Goal: Transaction & Acquisition: Purchase product/service

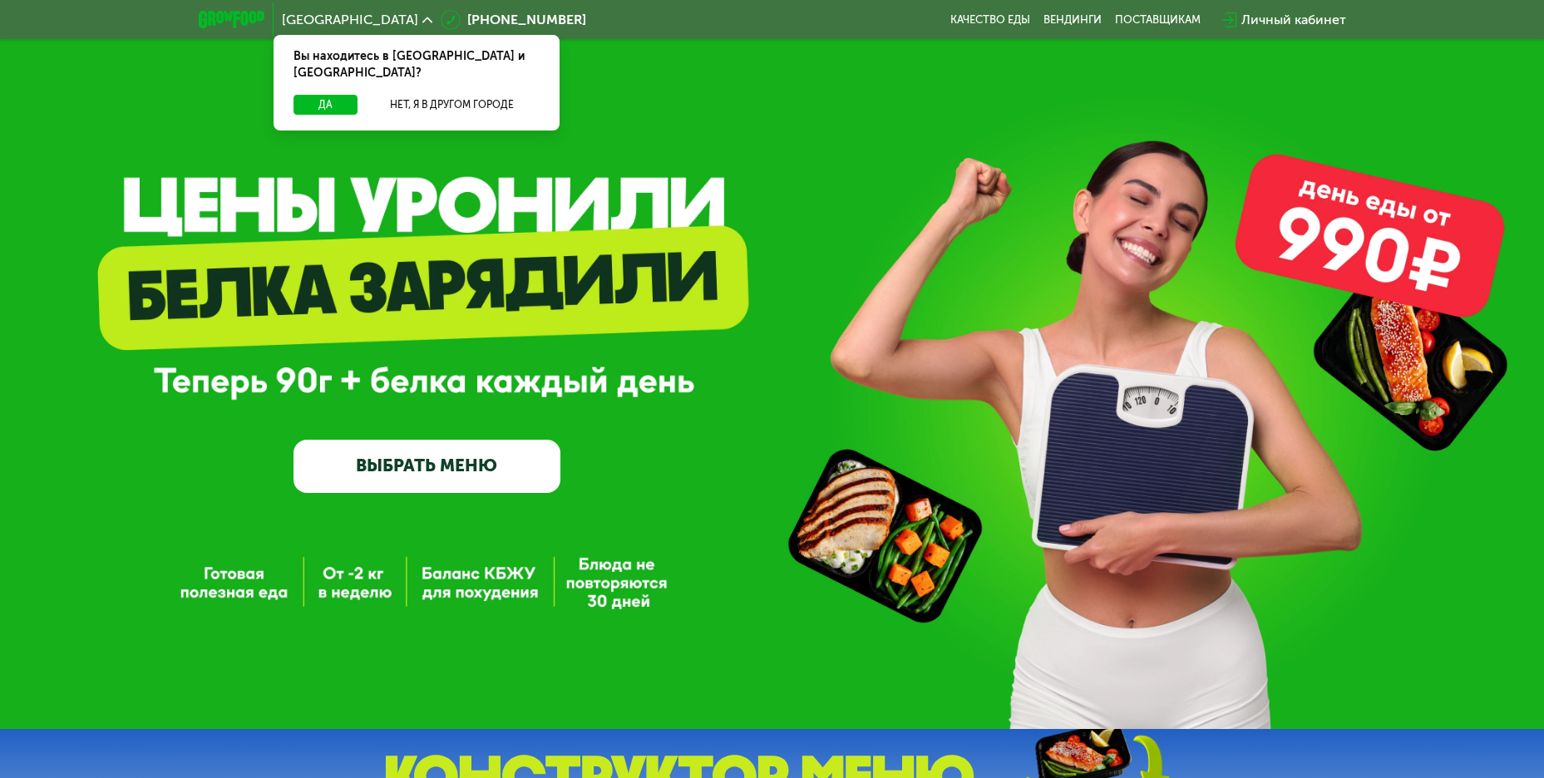
click at [432, 476] on link "ВЫБРАТЬ МЕНЮ" at bounding box center [426, 466] width 267 height 53
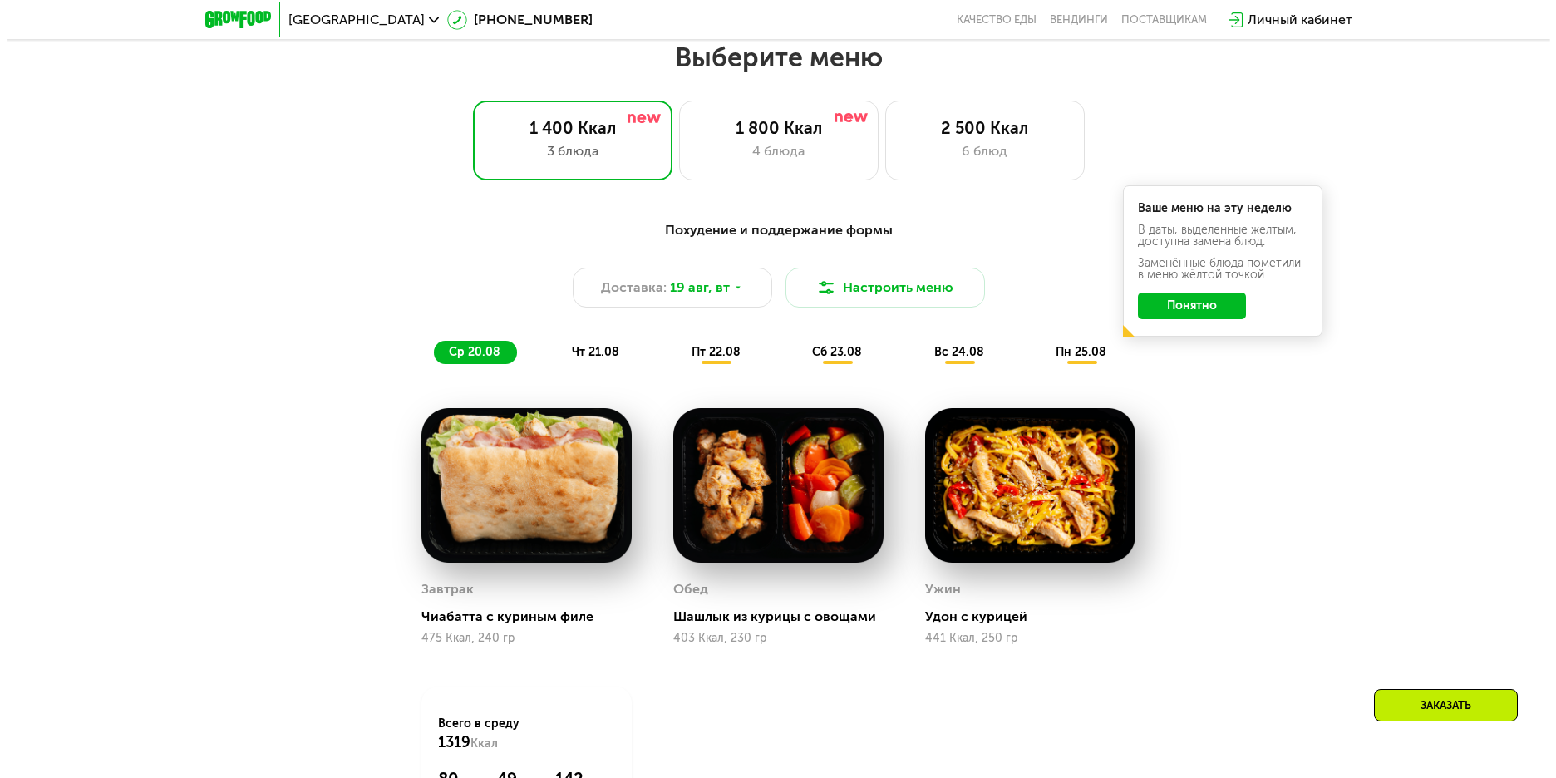
scroll to position [879, 0]
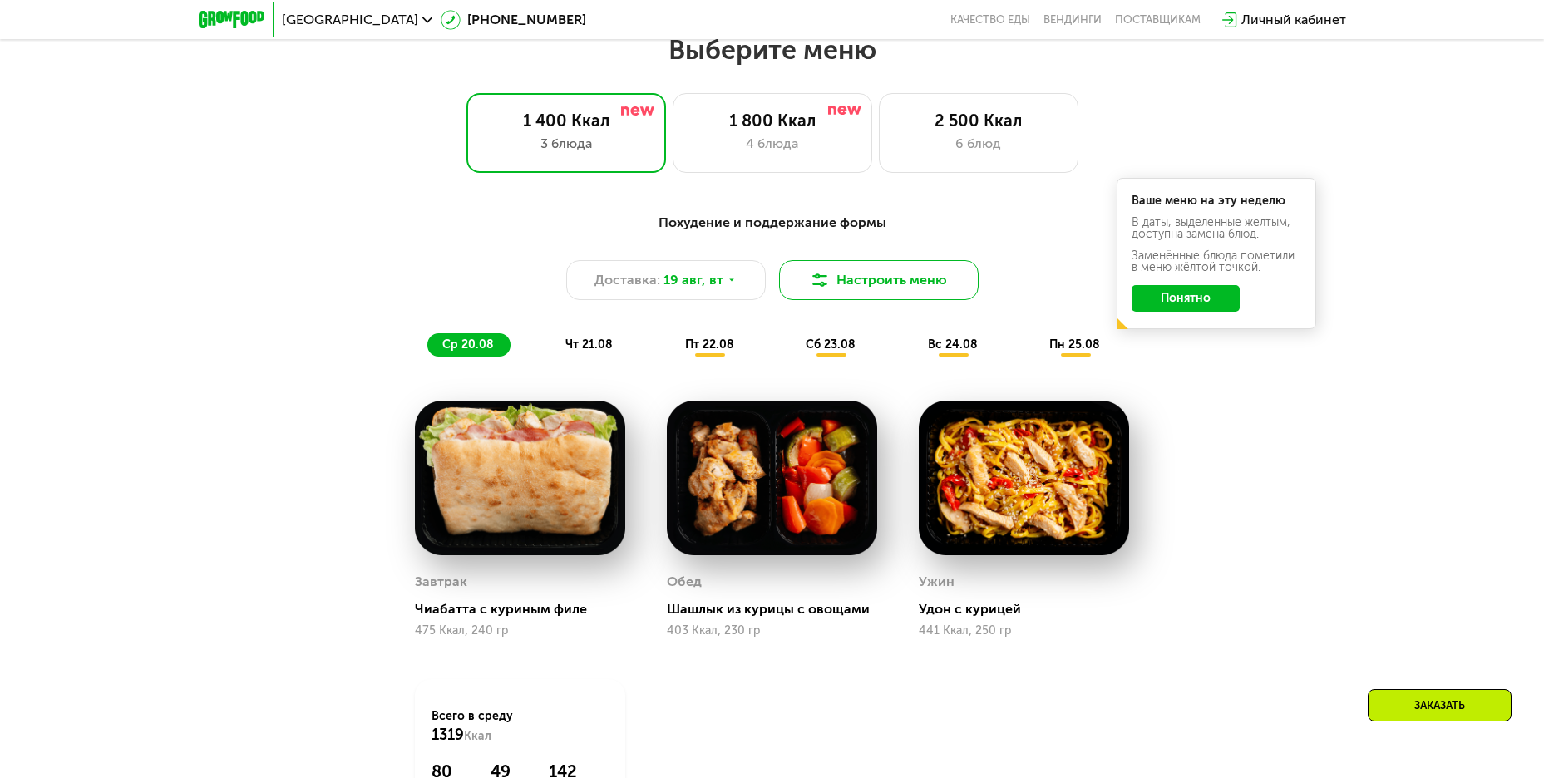
click at [942, 292] on button "Настроить меню" at bounding box center [879, 280] width 200 height 40
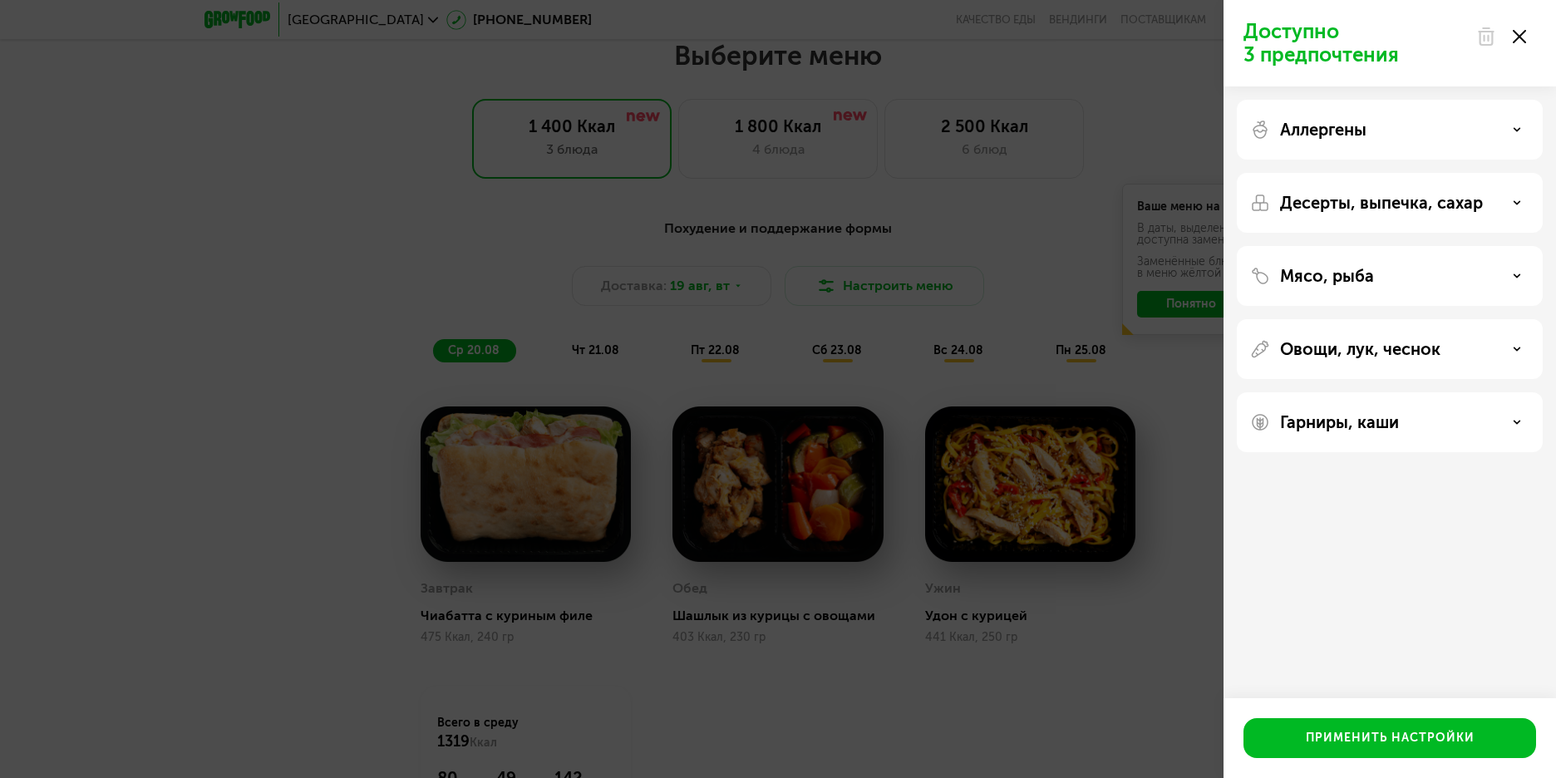
click at [1516, 212] on div "Десерты, выпечка, сахар" at bounding box center [1389, 203] width 279 height 20
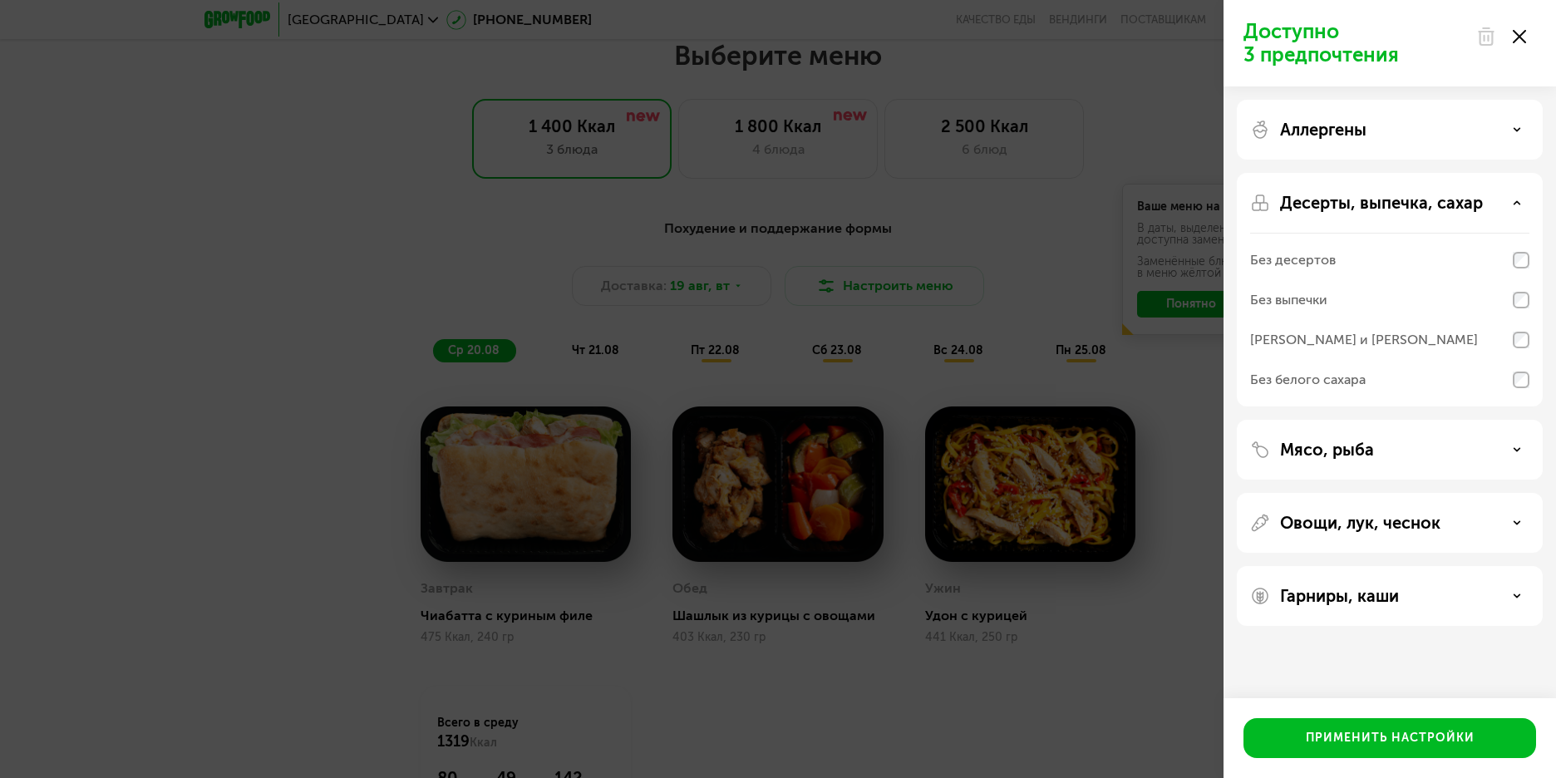
click at [1515, 198] on div "Десерты, выпечка, сахар" at bounding box center [1389, 203] width 279 height 20
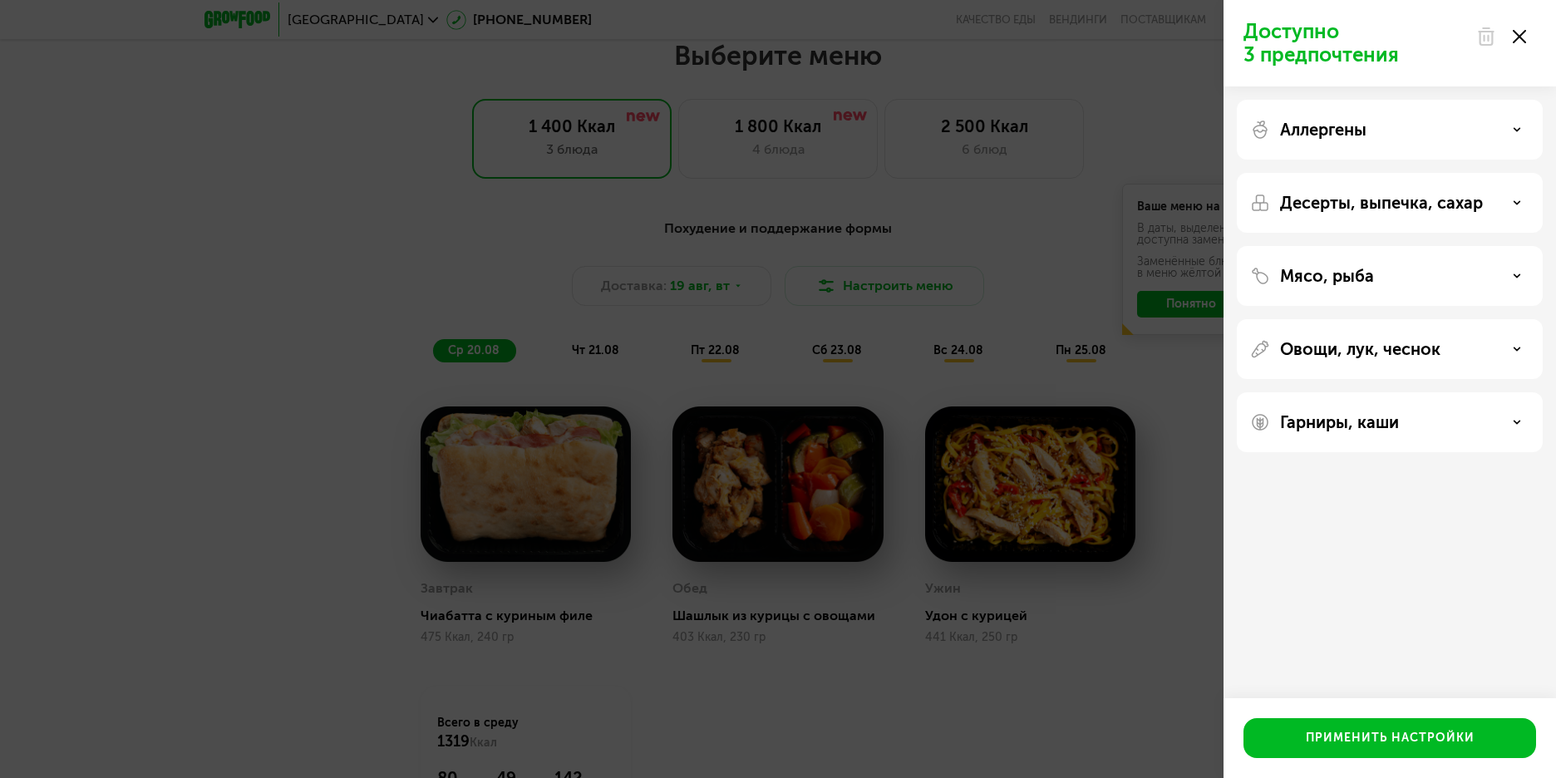
click at [1515, 282] on div "Мясо, рыба" at bounding box center [1389, 276] width 279 height 20
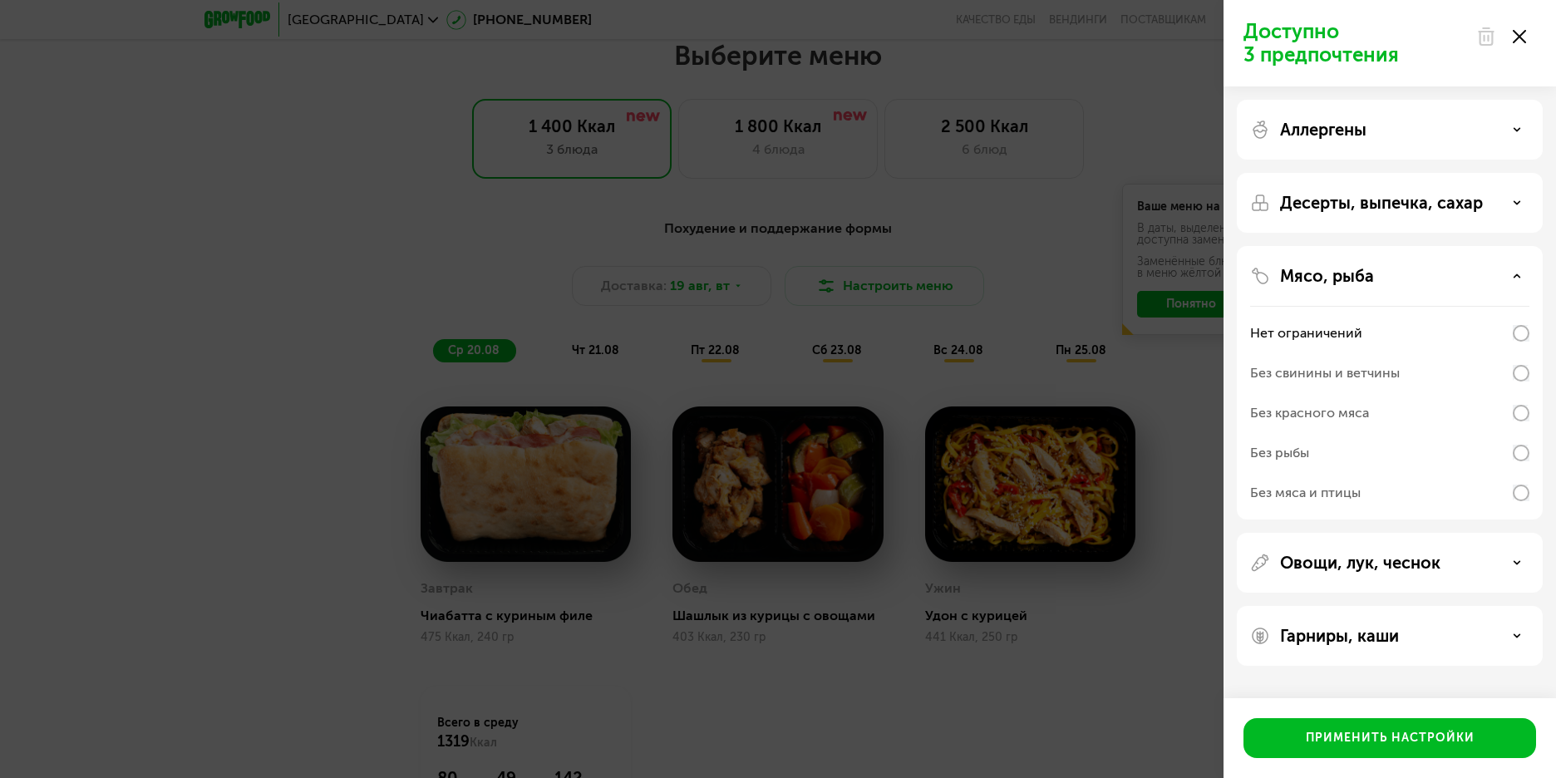
click at [1501, 280] on div "Мясо, рыба" at bounding box center [1389, 276] width 279 height 20
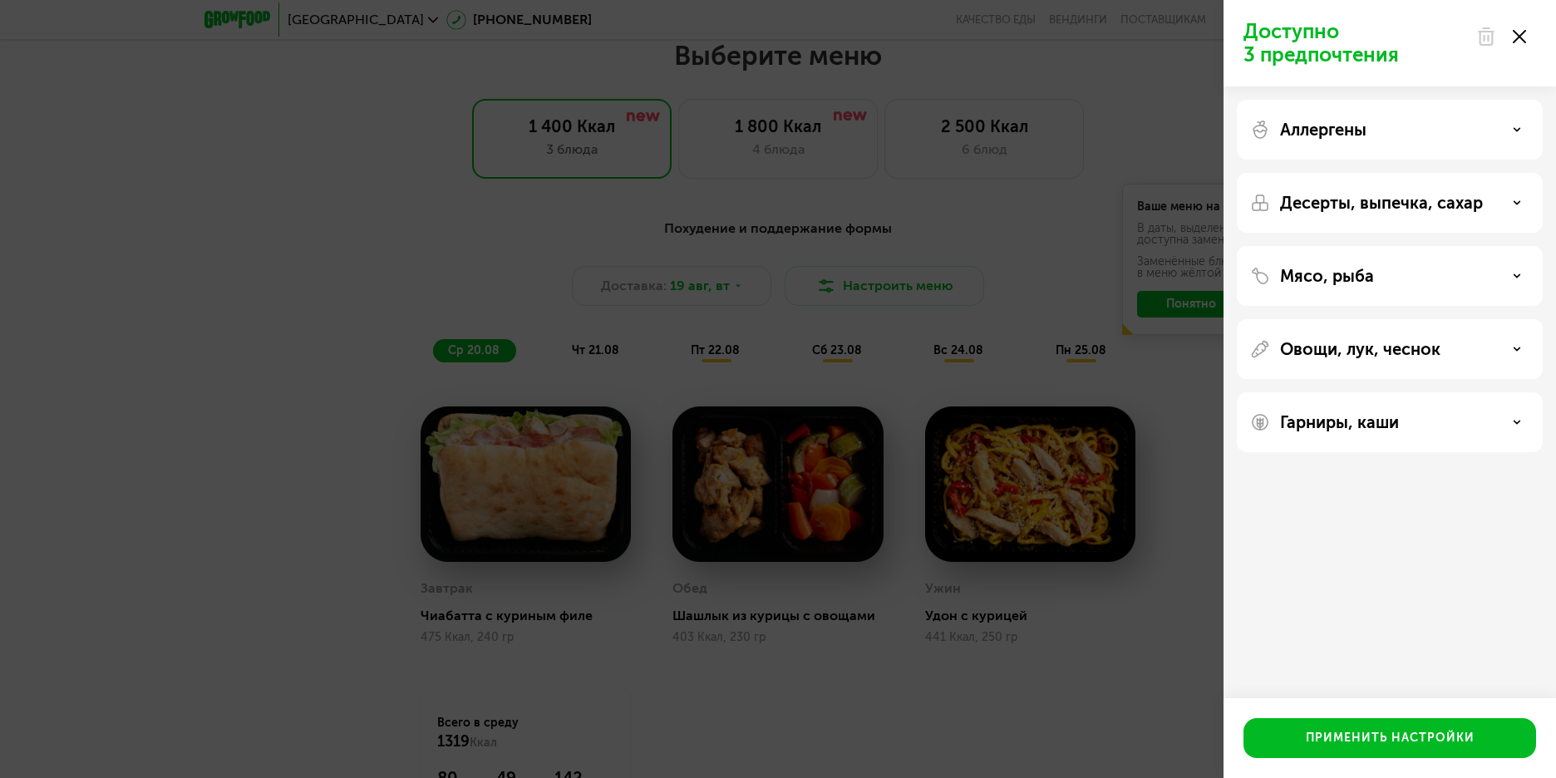
click at [1513, 348] on icon at bounding box center [1517, 349] width 8 height 8
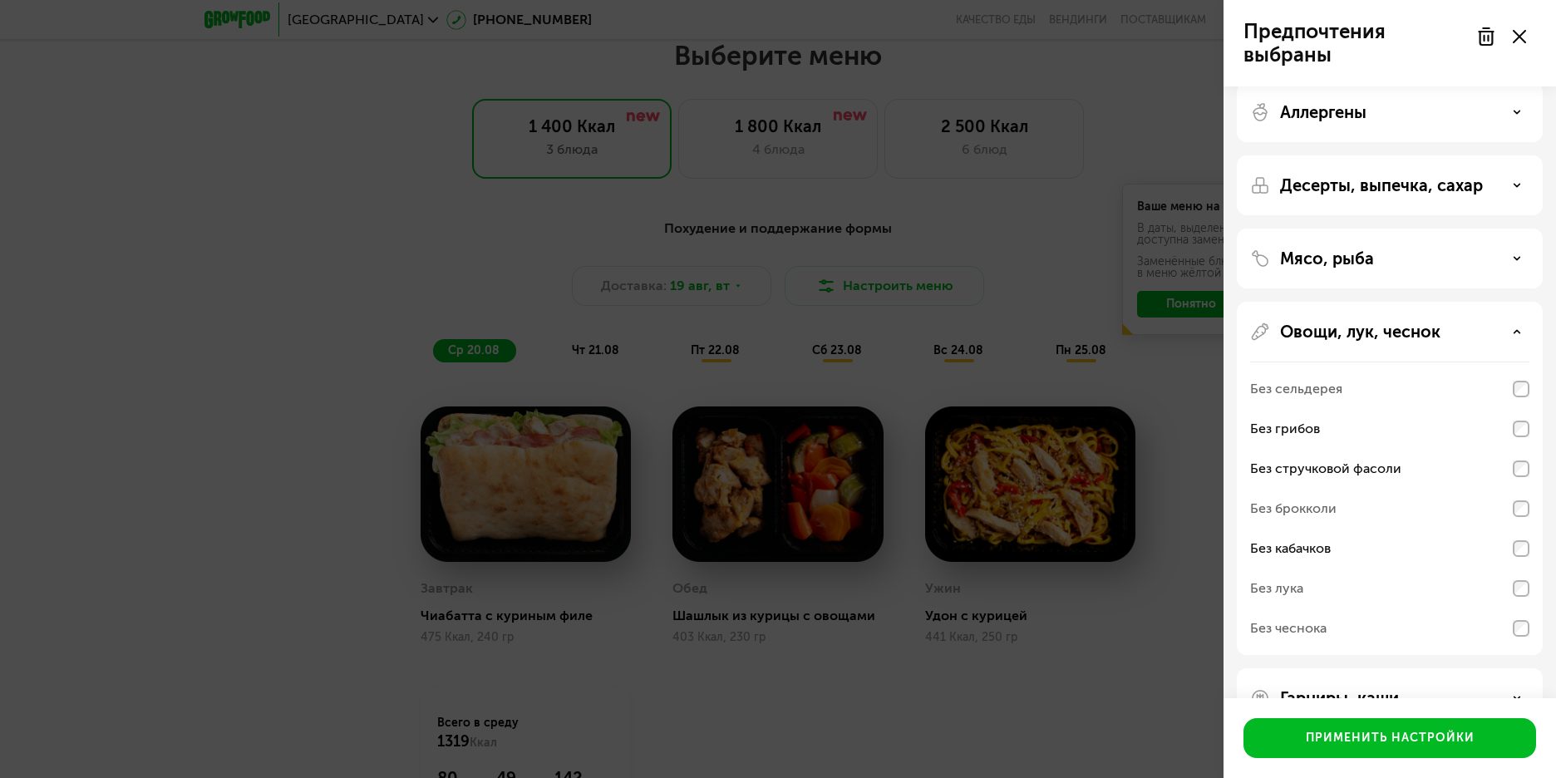
scroll to position [64, 0]
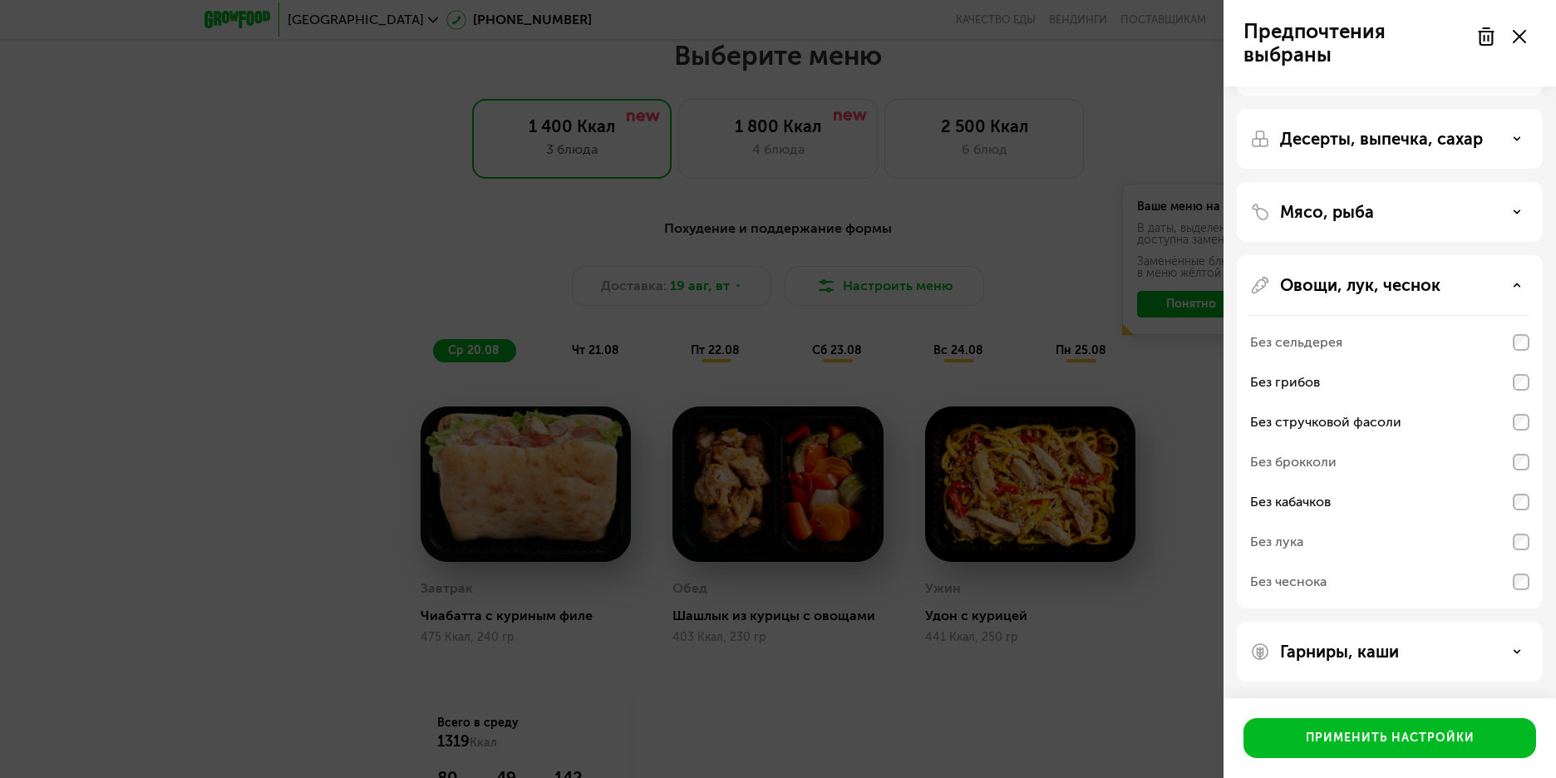
click at [1302, 343] on div "Без сельдерея" at bounding box center [1296, 343] width 92 height 20
click at [1305, 336] on div "Без сельдерея" at bounding box center [1296, 343] width 92 height 20
click at [1506, 647] on div "Гарниры, каши" at bounding box center [1389, 652] width 279 height 20
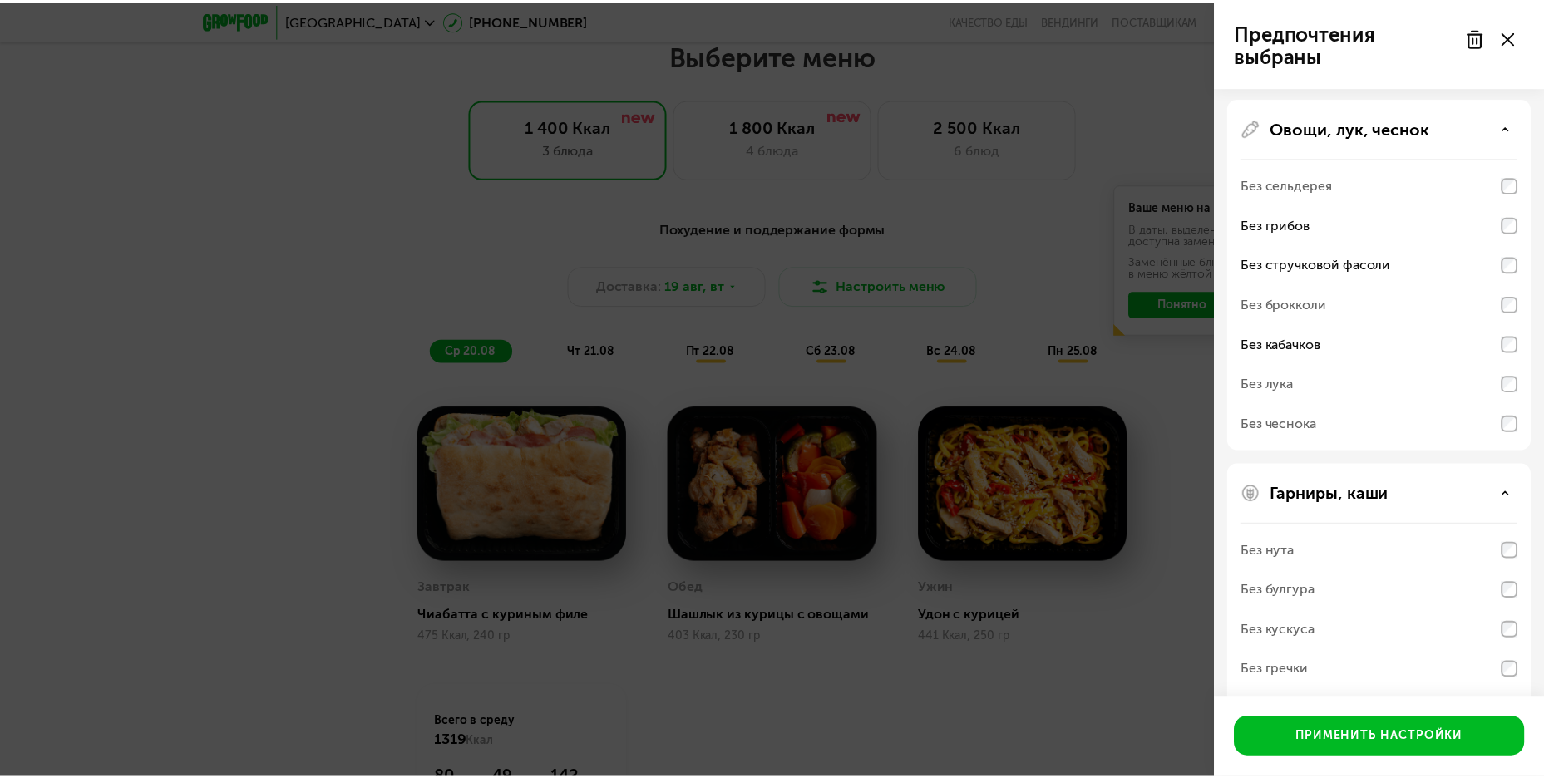
scroll to position [264, 0]
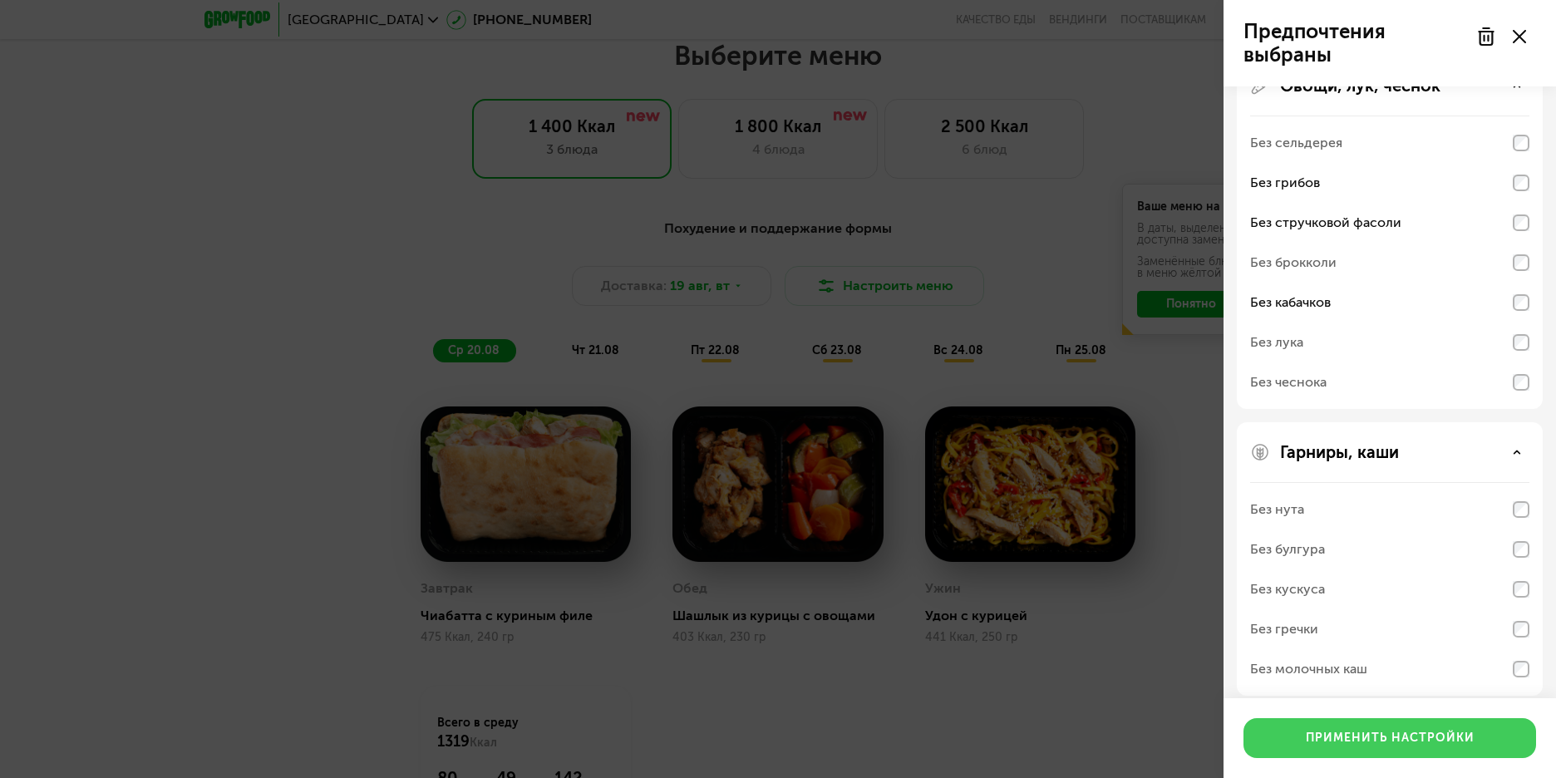
click at [1356, 742] on div "Применить настройки" at bounding box center [1390, 738] width 169 height 17
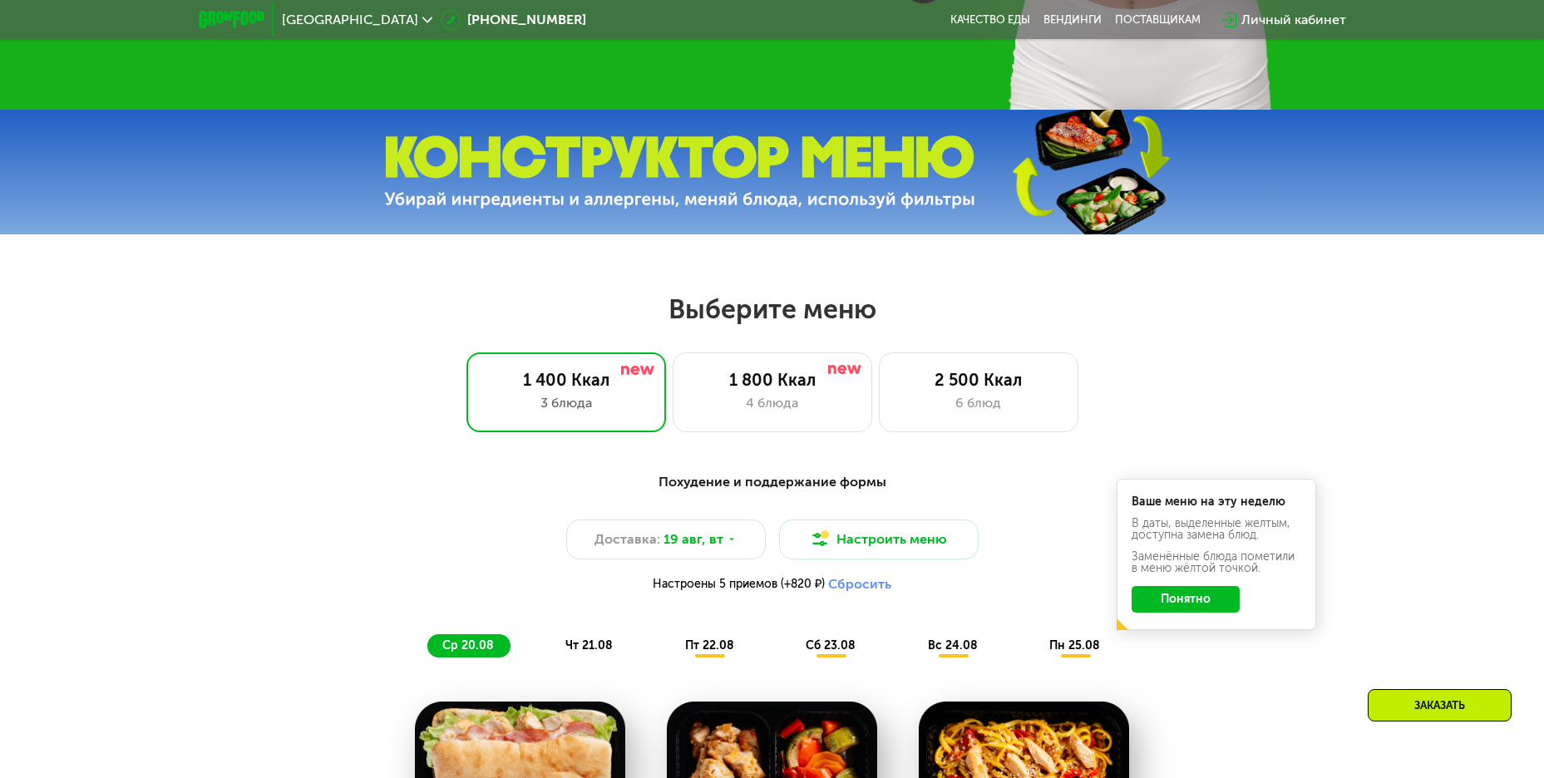
scroll to position [779, 0]
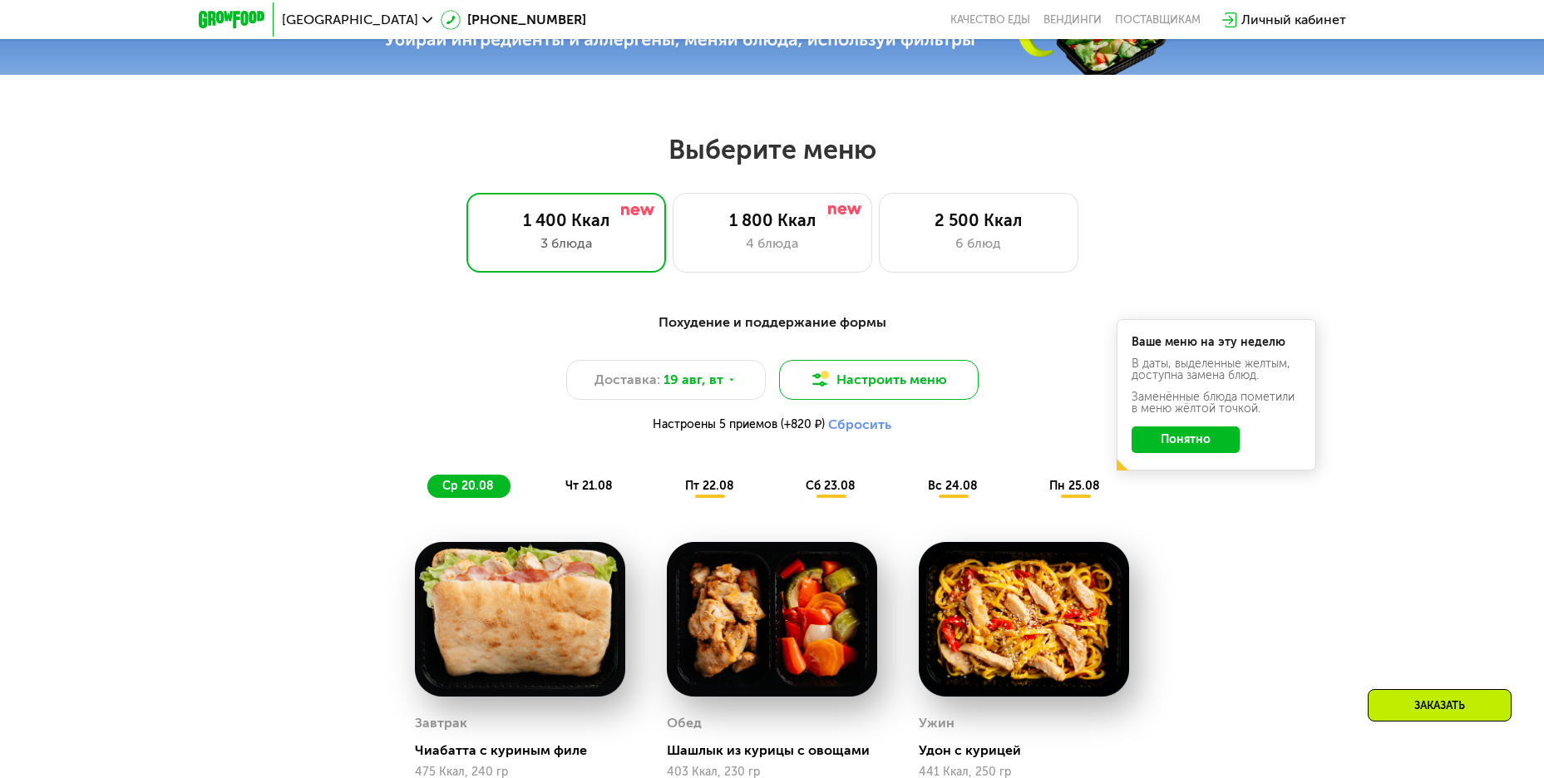
click at [910, 385] on button "Настроить меню" at bounding box center [879, 380] width 200 height 40
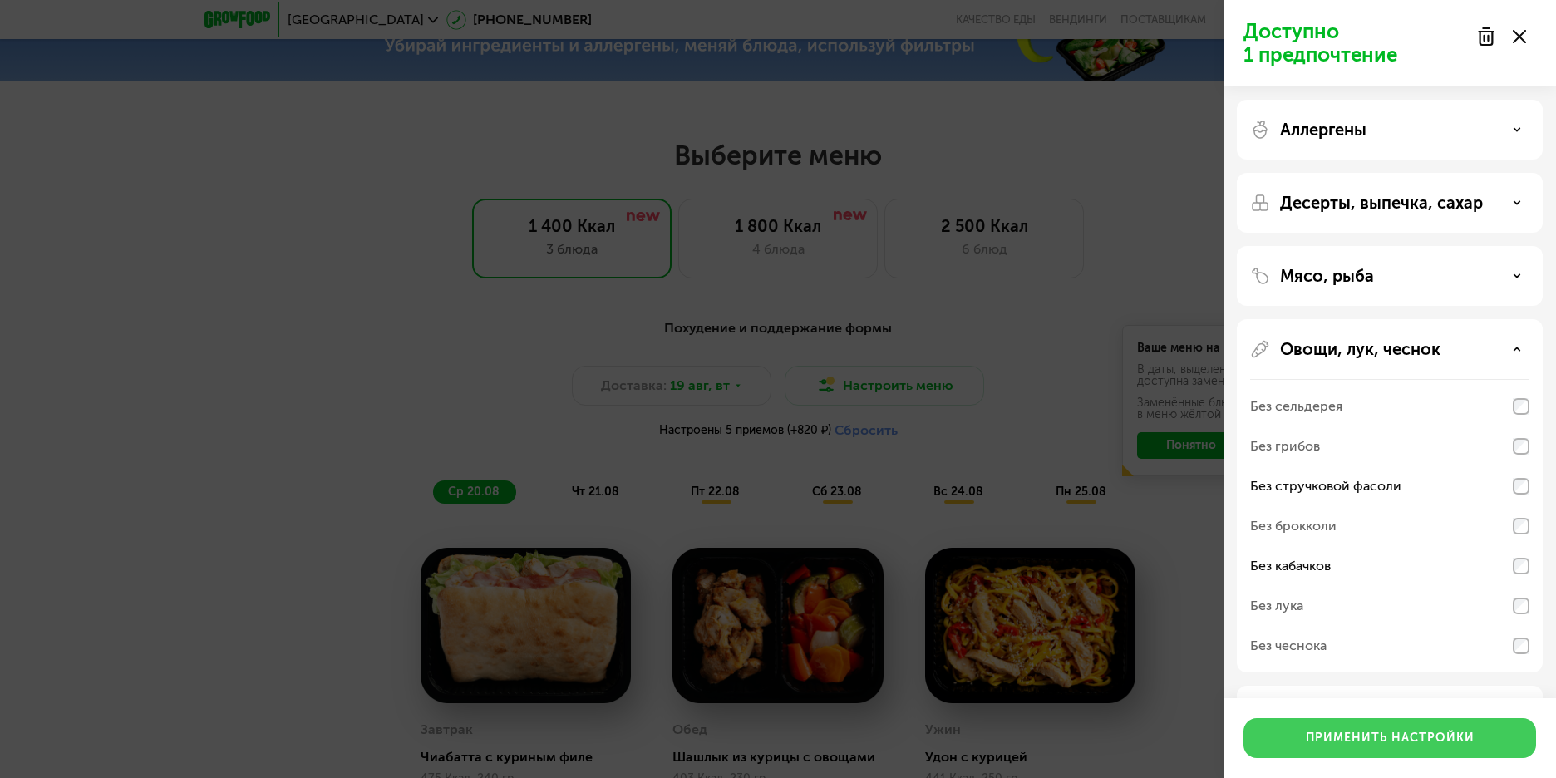
click at [1353, 753] on button "Применить настройки" at bounding box center [1390, 738] width 293 height 40
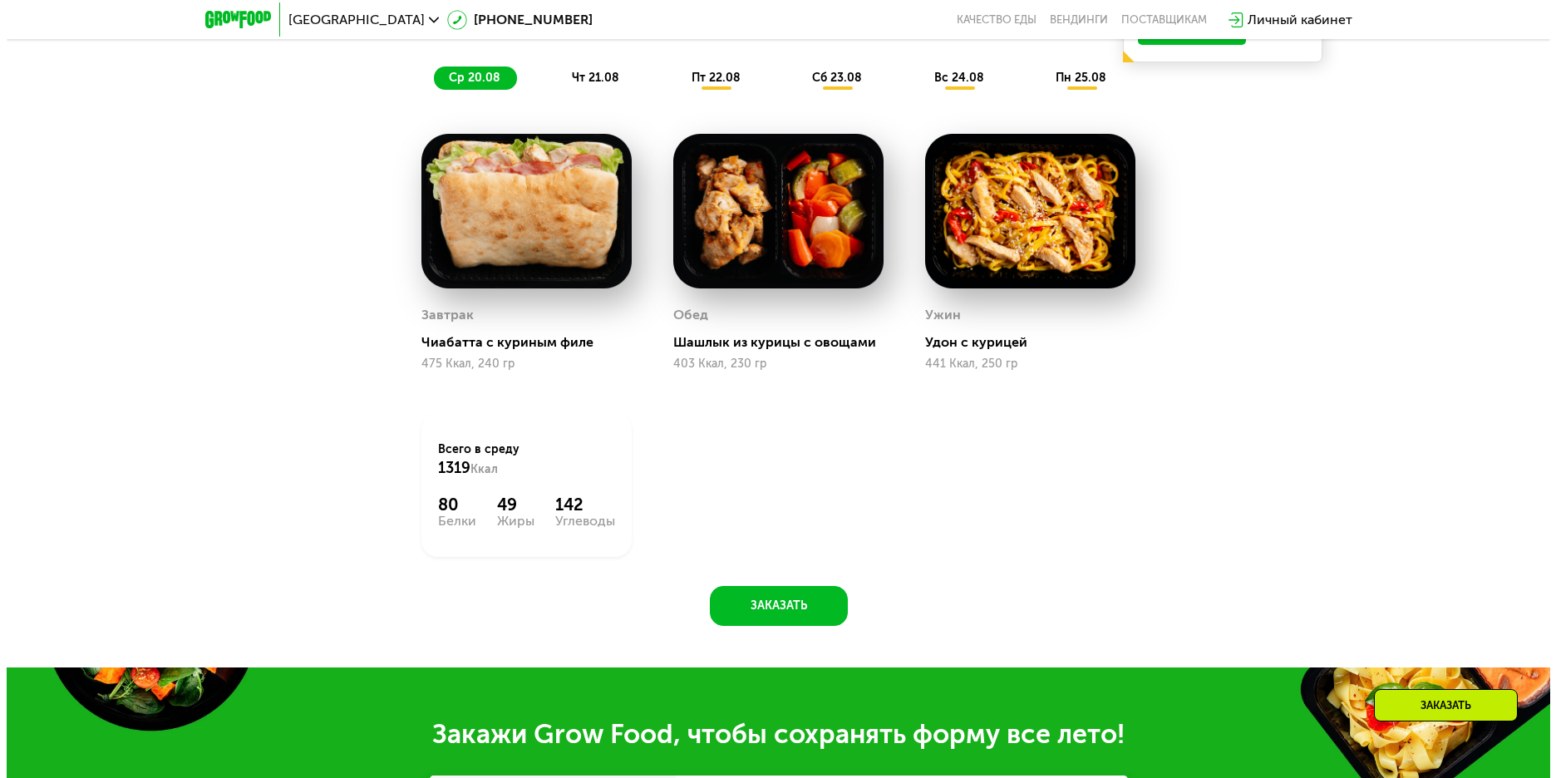
scroll to position [879, 0]
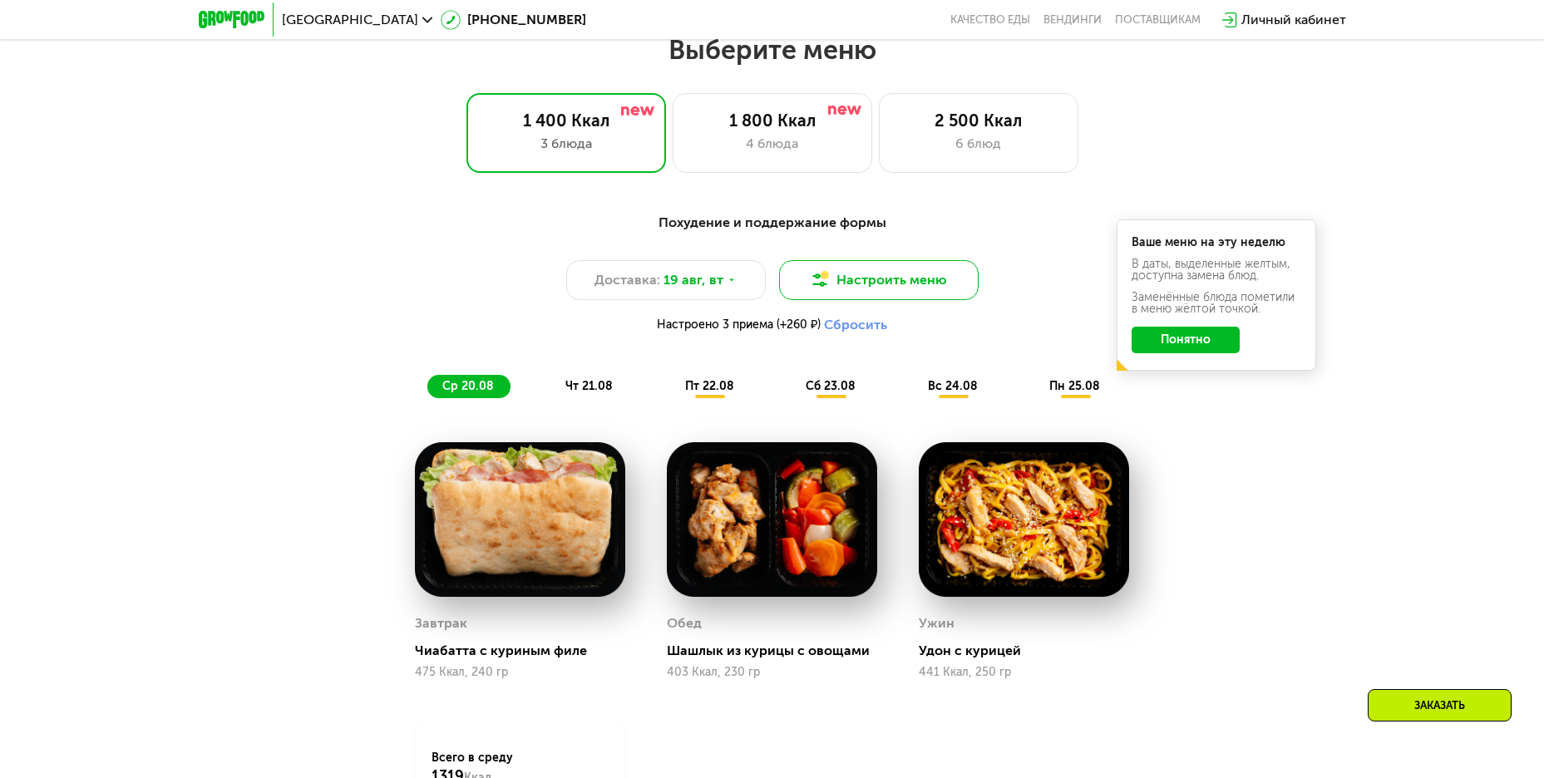
click at [878, 279] on button "Настроить меню" at bounding box center [879, 280] width 200 height 40
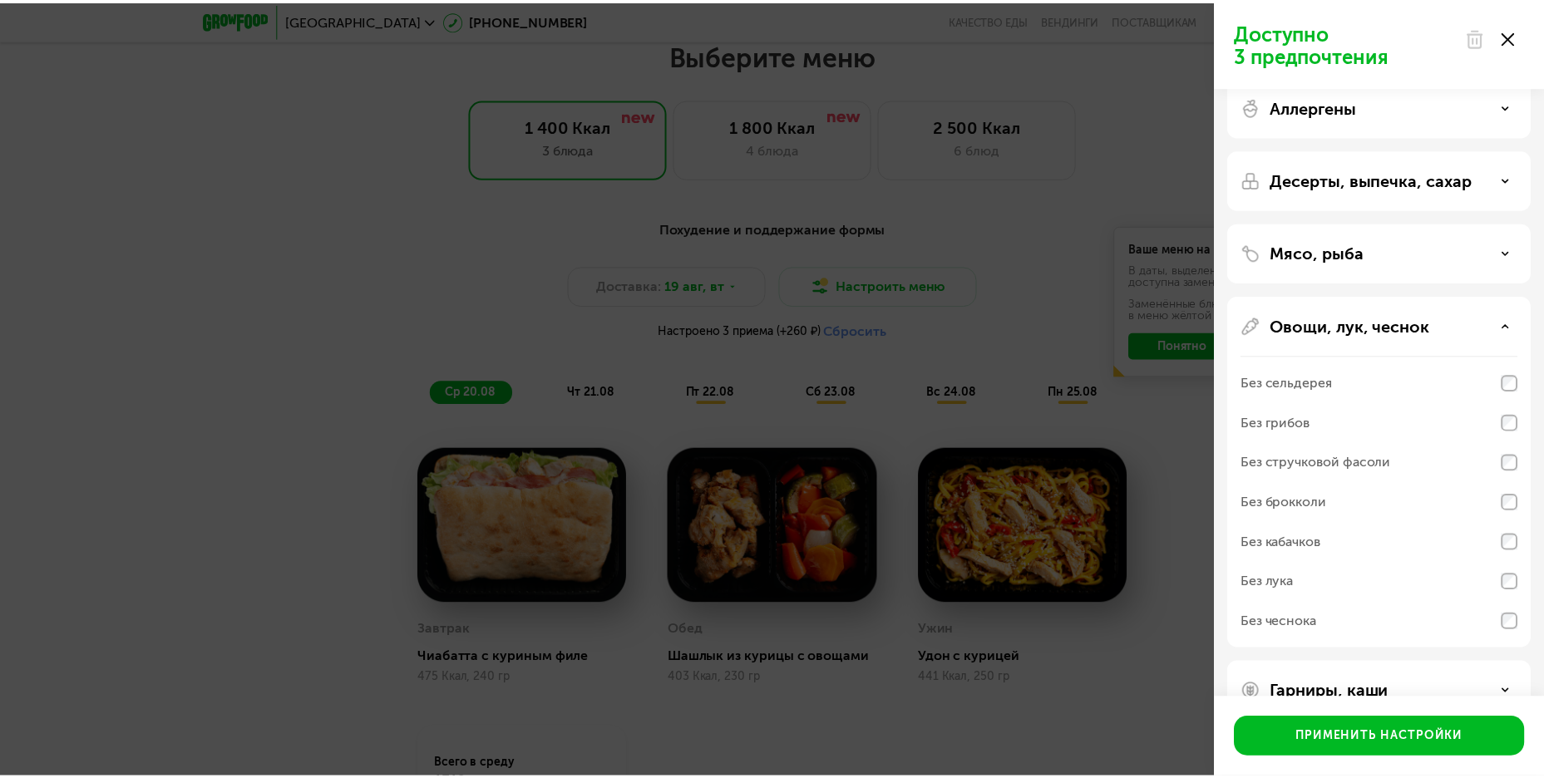
scroll to position [64, 0]
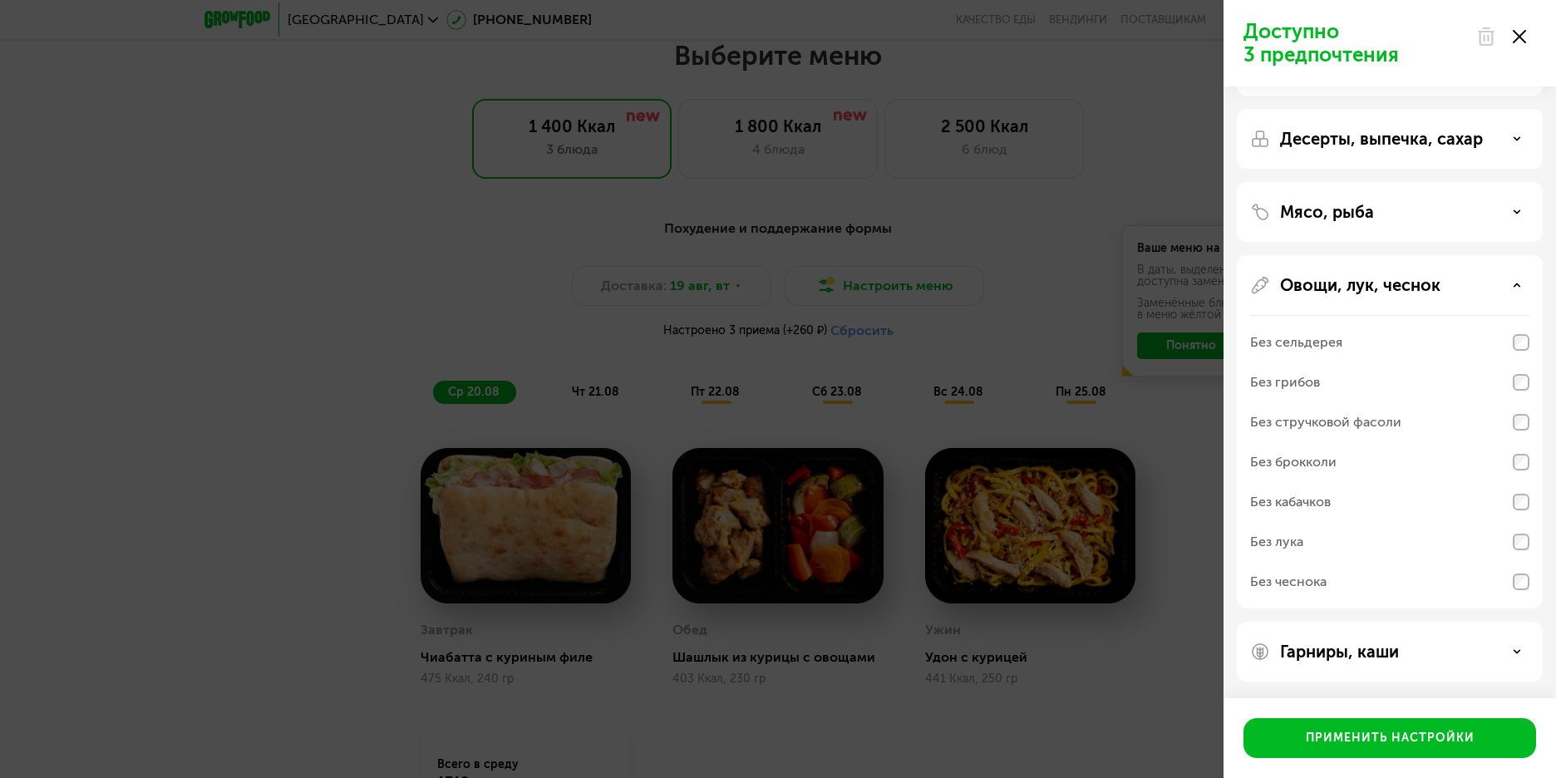
click at [1488, 40] on use at bounding box center [1486, 36] width 14 height 17
click at [1517, 42] on icon at bounding box center [1519, 36] width 13 height 13
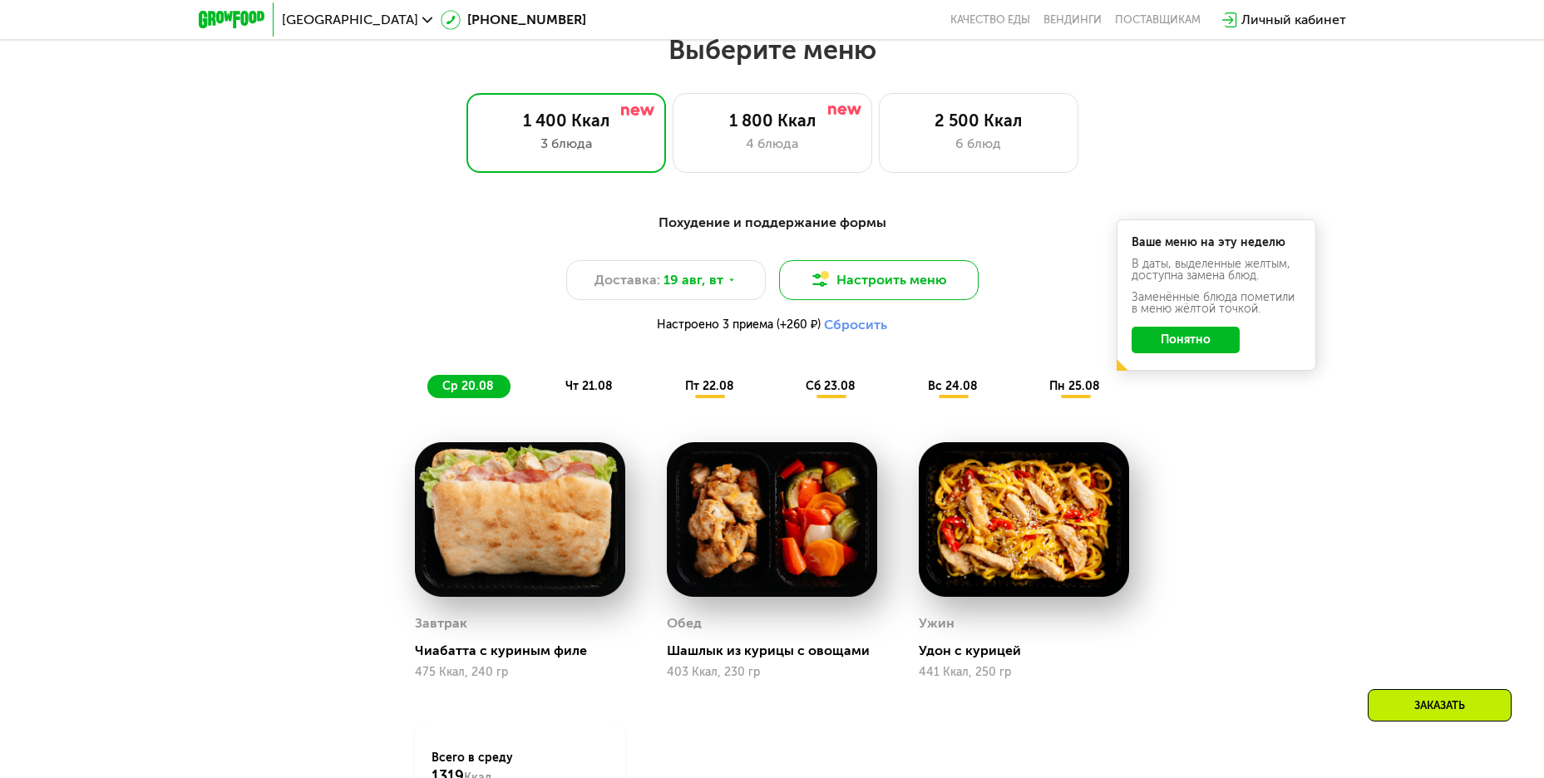
click at [896, 288] on button "Настроить меню" at bounding box center [879, 280] width 200 height 40
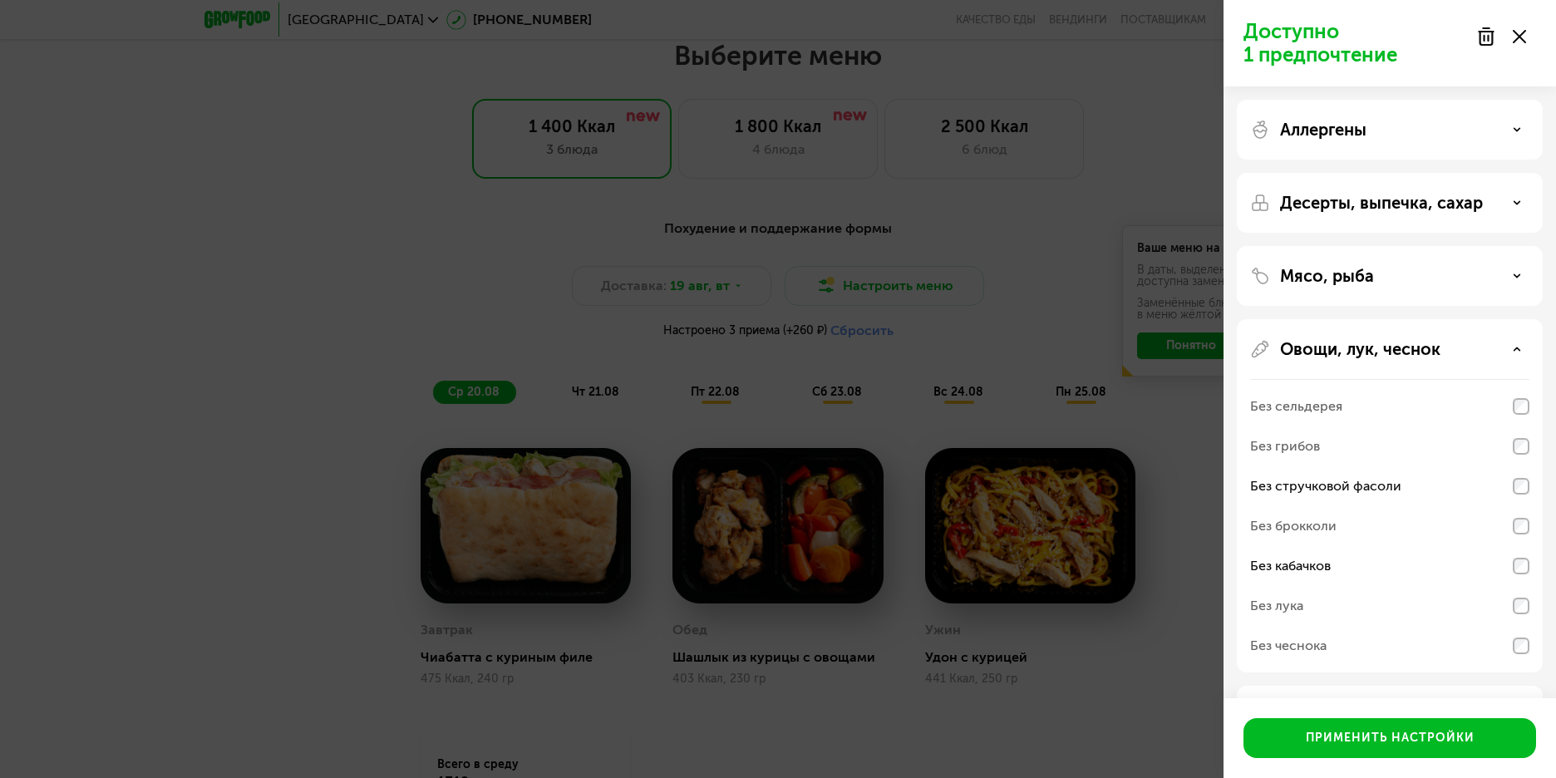
click at [1488, 43] on use at bounding box center [1486, 36] width 14 height 17
click at [1437, 749] on button "Применить настройки" at bounding box center [1390, 738] width 293 height 40
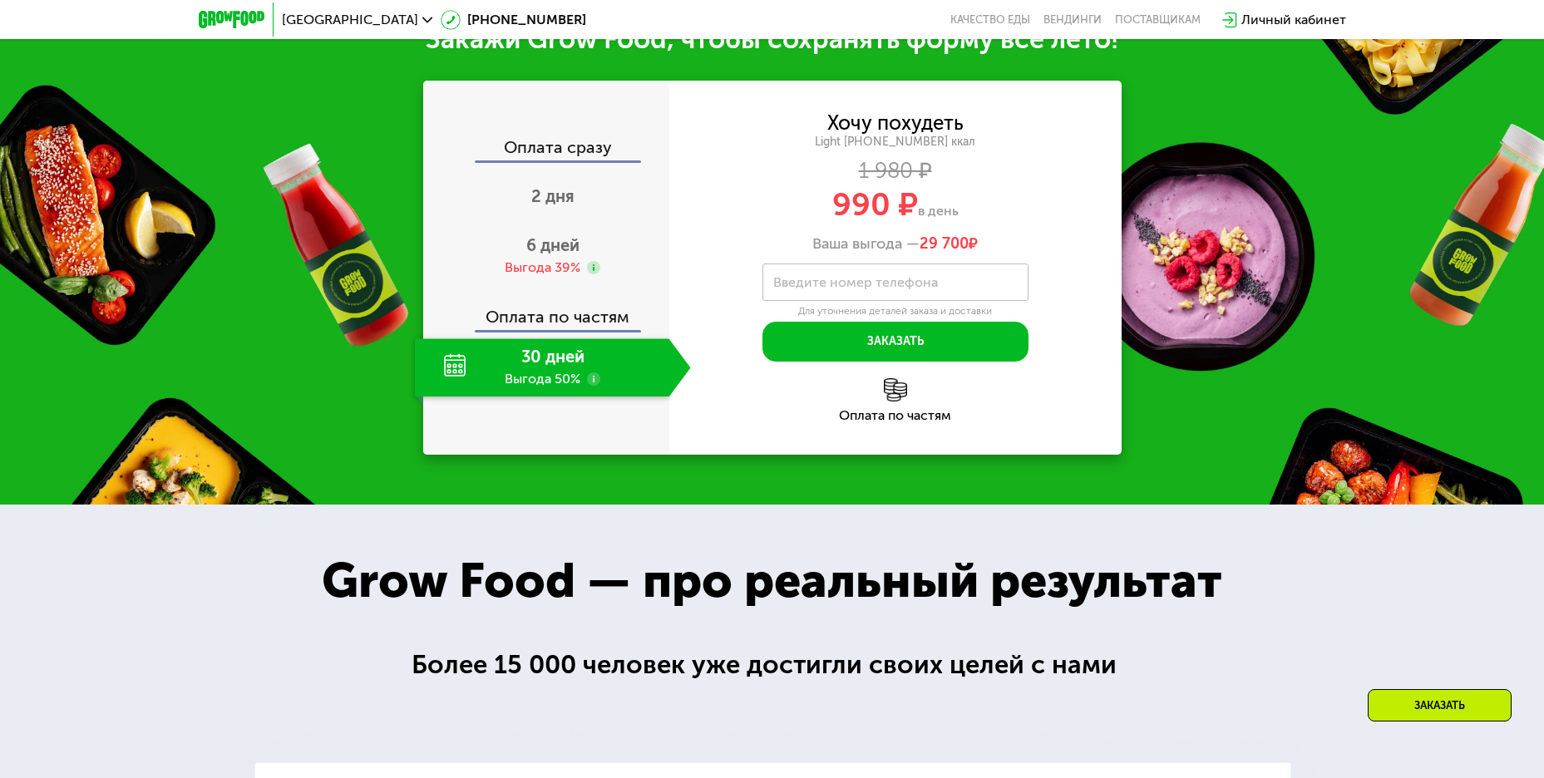
scroll to position [1777, 0]
